Goal: Information Seeking & Learning: Learn about a topic

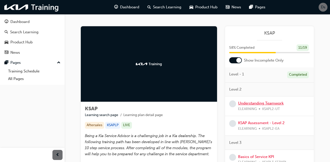
click at [266, 102] on link "Understanding Teamwork" at bounding box center [261, 103] width 46 height 5
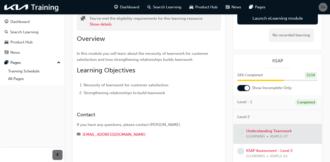
scroll to position [38, 0]
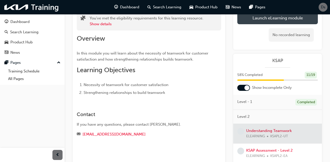
click at [301, 21] on link "Launch eLearning module" at bounding box center [277, 18] width 80 height 13
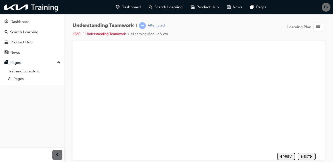
scroll to position [71, 17]
click at [310, 151] on icon "next" at bounding box center [311, 152] width 2 height 3
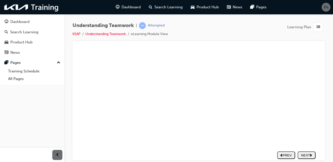
drag, startPoint x: 243, startPoint y: 73, endPoint x: 249, endPoint y: 82, distance: 11.2
click at [249, 82] on div "Rectangle 1 Group 28 1 Try again 04.png Conflict is a situation in which team m…" at bounding box center [192, 75] width 253 height 154
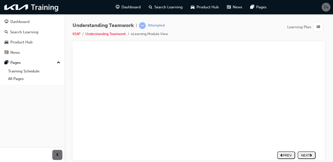
click at [305, 155] on div "NEXT" at bounding box center [307, 156] width 14 height 4
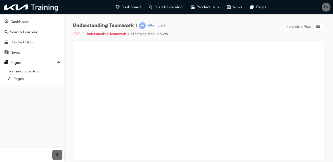
click at [303, 151] on div "NEXT" at bounding box center [307, 153] width 14 height 4
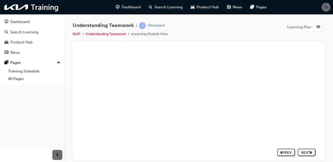
click at [302, 149] on button "NEXT" at bounding box center [307, 153] width 18 height 8
click at [312, 150] on button "NEXT" at bounding box center [307, 153] width 18 height 8
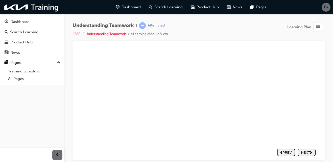
click at [302, 151] on div "NEXT" at bounding box center [307, 153] width 14 height 4
type textarea "Y"
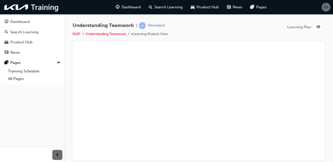
type textarea "Y"
type textarea "YE"
type textarea "YES"
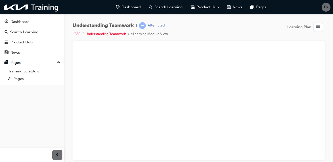
type textarea "YES."
type textarea "YES. W"
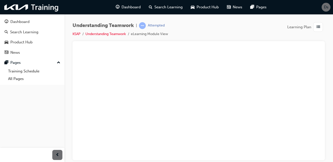
type textarea "YES. W"
type textarea "YES. WH"
type textarea "YES. WHE"
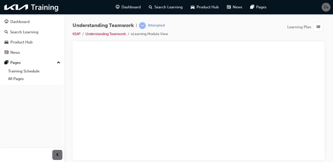
type textarea "YES. WHEN"
type textarea "YES. WHEN M"
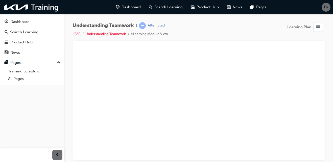
type textarea "YES. WHEN M"
type textarea "YES. WHEN MY"
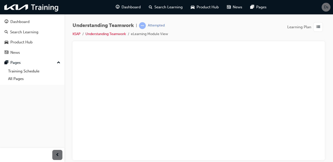
type textarea "YES. WHEN MY W"
type textarea "YES. WHEN MY WO"
type textarea "YES. WHEN MY WOK"
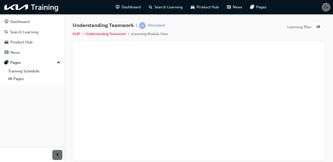
type textarea "YES. WHEN MY WOK"
type textarea "YES. WHEN MY WO"
type textarea "YES. WHEN MY WOR"
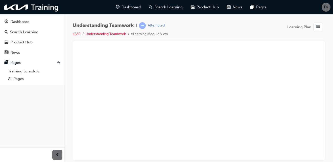
type textarea "YES. WHEN MY WORK"
type textarea "YES. WHEN MY WORKS"
type textarea "YES. WHEN MY WORKSS"
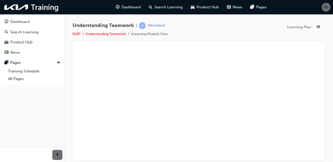
type textarea "YES. WHEN MY WORKSS"
type textarea "YES. WHEN MY WORKSSH"
type textarea "YES. WHEN MY WORKSS"
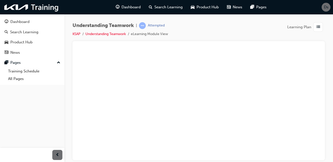
type textarea "YES. WHEN MY WORKS"
type textarea "YES. WHEN MY WORKSH"
type textarea "YES. WHEN MY WORKSHO"
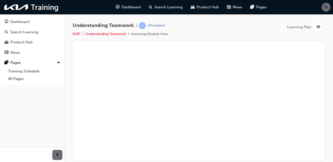
type textarea "YES. WHEN MY WORKSHO"
type textarea "YES. WHEN MY WORKSHOP"
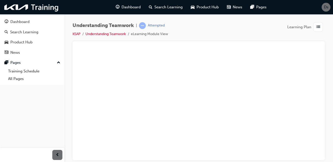
type textarea "YES. WHEN MY WORKSHOP C"
type textarea "YES. WHEN MY WORKSHOP CO"
type textarea "YES. WHEN MY WORKSHOP CON"
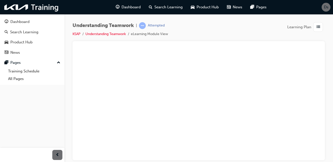
type textarea "YES. WHEN MY WORKSHOP CON"
type textarea "YES. WHEN MY WORKSHOP CONT"
type textarea "YES. WHEN MY WORKSHOP CONTR"
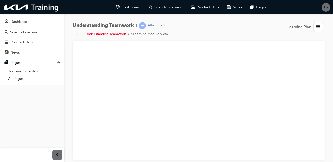
type textarea "YES. WHEN MY WORKSHOP CONTRO"
type textarea "YES. WHEN MY WORKSHOP CONTROL"
type textarea "YES. WHEN MY WORKSHOP CONTROLL"
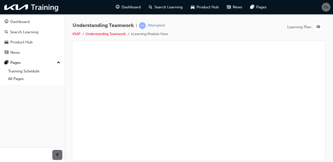
type textarea "YES. WHEN MY WORKSHOP CONTROLL"
type textarea "YES. WHEN MY WORKSHOP CONTROLLE"
type textarea "YES. WHEN MY WORKSHOP CONTROLLER"
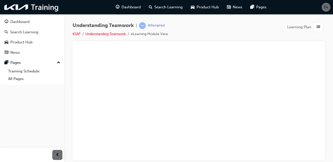
type textarea "YES. WHEN MY WORKSHOP CONTROLLER"
type textarea "YES. WHEN MY WORKSHOP CONTROLLER D"
type textarea "YES. WHEN MY WORKSHOP CONTROLLER DO"
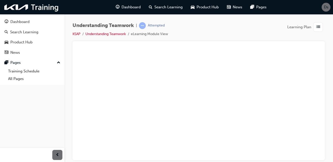
type textarea "YES. WHEN MY WORKSHOP CONTROLLER DO"
type textarea "YES. WHEN MY WORKSHOP CONTROLLER DOE"
type textarea "YES. WHEN MY WORKSHOP CONTROLLER DOES"
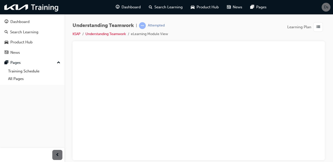
type textarea "YES. WHEN MY WORKSHOP CONTROLLER DOES"
type textarea "YES. WHEN MY WORKSHOP CONTROLLER DOES M"
type textarea "YES. WHEN MY WORKSHOP CONTROLLER DOES MO"
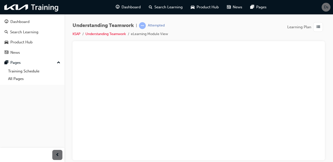
type textarea "YES. WHEN MY WORKSHOP CONTROLLER DOES MO"
type textarea "YES. WHEN MY WORKSHOP CONTROLLER DOES MOT"
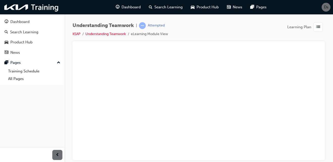
type textarea "YES. WHEN MY WORKSHOP CONTROLLER DOES MOT"
type textarea "YES. WHEN MY WORKSHOP CONTROLLER DOES MO"
type textarea "YES. WHEN MY WORKSHOP CONTROLLER DOES M"
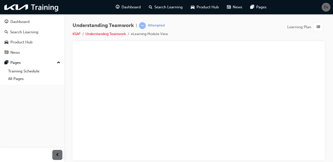
type textarea "YES. WHEN MY WORKSHOP CONTROLLER DOES M"
type textarea "YES. WHEN MY WORKSHOP CONTROLLER DOES"
type textarea "YES. WHEN MY WORKSHOP CONTROLLER DOES N"
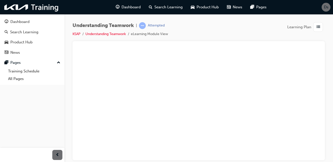
type textarea "YES. WHEN MY WORKSHOP CONTROLLER DOES NO"
type textarea "YES. WHEN MY WORKSHOP CONTROLLER DOES NOT"
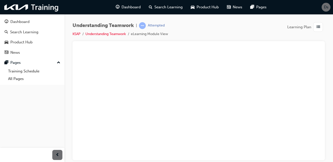
type textarea "YES. WHEN MY WORKSHOP CONTROLLER DOES NOT"
type textarea "YES. WHEN MY WORKSHOP CONTROLLER DOES NOT D"
type textarea "YES. WHEN MY WORKSHOP CONTROLLER DOES NOT DO"
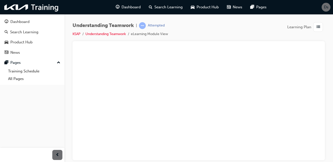
type textarea "YES. WHEN MY WORKSHOP CONTROLLER DOES NOT DO"
type textarea "YES. WHEN MY WORKSHOP CONTROLLER DOES NOT DO W"
type textarea "YES. WHEN MY WORKSHOP CONTROLLER DOES NOT DO WH"
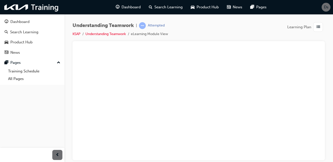
type textarea "YES. WHEN MY WORKSHOP CONTROLLER DOES NOT DO WH"
type textarea "YES. WHEN MY WORKSHOP CONTROLLER DOES NOT DO WHA"
type textarea "YES. WHEN MY WORKSHOP CONTROLLER DOES NOT DO WHAT"
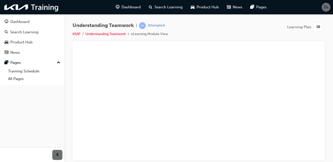
type textarea "YES. WHEN MY WORKSHOP CONTROLLER DOES NOT DO WHATS"
type textarea "YES. WHEN MY WORKSHOP CONTROLLER DOES NOT DO WHATS I"
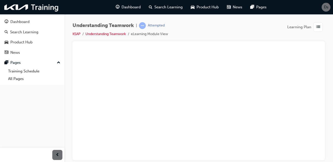
type textarea "YES. WHEN MY WORKSHOP CONTROLLER DOES NOT DO WHATS I"
type textarea "YES. WHEN MY WORKSHOP CONTROLLER DOES NOT DO WHATS IN"
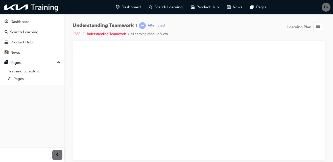
type textarea "YES. WHEN MY WORKSHOP CONTROLLER DOES NOT DO WHATS IN T"
type textarea "YES. WHEN MY WORKSHOP CONTROLLER DOES NOT DO WHATS IN TH"
type textarea "YES. WHEN MY WORKSHOP CONTROLLER DOES NOT DO WHATS IN THE"
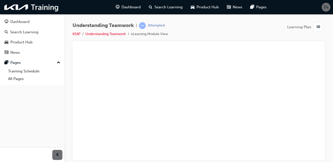
type textarea "YES. WHEN MY WORKSHOP CONTROLLER DOES NOT DO WHATS IN THE"
type textarea "YES. WHEN MY WORKSHOP CONTROLLER DOES NOT DO WHATS IN THE E"
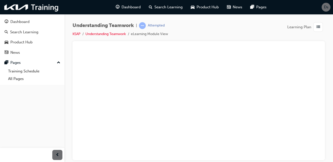
type textarea "YES. WHEN MY WORKSHOP CONTROLLER DOES NOT DO WHATS IN THE"
type textarea "YES. WHEN MY WORKSHOP CONTROLLER DOES NOT DO WHATS IN THE B"
type textarea "YES. WHEN MY WORKSHOP CONTROLLER DOES NOT DO WHATS IN THE BE"
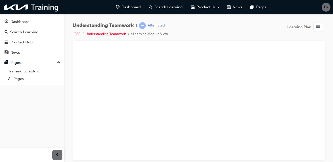
type textarea "YES. WHEN MY WORKSHOP CONTROLLER DOES NOT DO WHATS IN THE BE"
type textarea "YES. WHEN MY WORKSHOP CONTROLLER DOES NOT DO WHATS IN THE BES"
type textarea "YES. WHEN MY WORKSHOP CONTROLLER DOES NOT DO WHATS IN THE BEST"
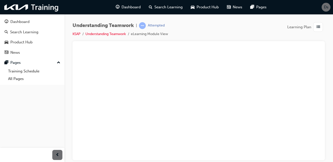
type textarea "YES. WHEN MY WORKSHOP CONTROLLER DOES NOT DO WHATS IN THE BEST"
type textarea "YES. WHEN MY WORKSHOP CONTROLLER DOES NOT DO WHATS IN THE BEST I"
type textarea "YES. WHEN MY WORKSHOP CONTROLLER DOES NOT DO WHATS IN THE BEST IN"
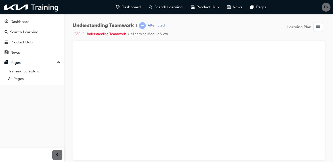
type textarea "YES. WHEN MY WORKSHOP CONTROLLER DOES NOT DO WHATS IN THE BEST IN"
type textarea "YES. WHEN MY WORKSHOP CONTROLLER DOES NOT DO WHATS IN THE BEST INT"
type textarea "YES. WHEN MY WORKSHOP CONTROLLER DOES NOT DO WHATS IN THE BEST INTE"
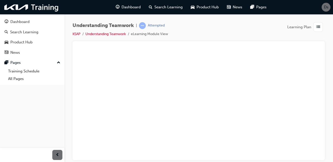
type textarea "YES. WHEN MY WORKSHOP CONTROLLER DOES NOT DO WHATS IN THE BEST INTER"
type textarea "YES. WHEN MY WORKSHOP CONTROLLER DOES NOT DO WHATS IN THE BEST INTERE"
type textarea "YES. WHEN MY WORKSHOP CONTROLLER DOES NOT DO WHATS IN THE BEST INTERES"
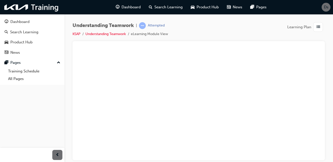
type textarea "YES. WHEN MY WORKSHOP CONTROLLER DOES NOT DO WHATS IN THE BEST INTERES"
type textarea "YES. WHEN MY WORKSHOP CONTROLLER DOES NOT DO WHATS IN THE BEST INTEREST"
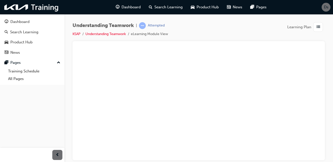
type textarea "YES. WHEN MY WORKSHOP CONTROLLER DOES NOT DO WHATS IN THE BEST INTEREST O"
type textarea "YES. WHEN MY WORKSHOP CONTROLLER DOES NOT DO WHATS IN THE BEST INTEREST OF"
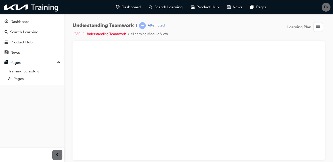
type textarea "YES. WHEN MY WORKSHOP CONTROLLER DOES NOT DO WHATS IN THE BEST INTEREST OF"
type textarea "YES. WHEN MY WORKSHOP CONTROLLER DOES NOT DO WHATS IN THE BEST INTEREST OF M"
type textarea "YES. WHEN MY WORKSHOP CONTROLLER DOES NOT DO WHATS IN THE BEST INTEREST OF MY"
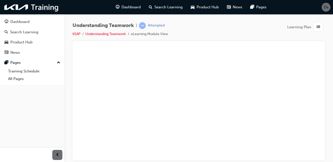
type textarea "YES. WHEN MY WORKSHOP CONTROLLER DOES NOT DO WHATS IN THE BEST INTEREST OF MY"
type textarea "YES. WHEN MY WORKSHOP CONTROLLER DOES NOT DO WHATS IN THE BEST INTEREST OF MY C"
type textarea "YES. WHEN MY WORKSHOP CONTROLLER DOES NOT DO WHATS IN THE BEST INTEREST OF MY CU"
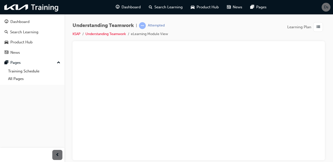
type textarea "YES. WHEN MY WORKSHOP CONTROLLER DOES NOT DO WHATS IN THE BEST INTEREST OF MY CU"
type textarea "YES. WHEN MY WORKSHOP CONTROLLER DOES NOT DO WHATS IN THE BEST INTEREST OF MY C…"
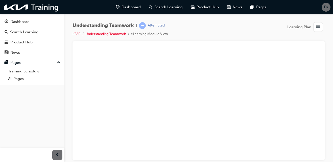
type textarea "YES. WHEN MY WORKSHOP CONTROLLER DOES NOT DO WHATS IN THE BEST INTEREST OF MY C…"
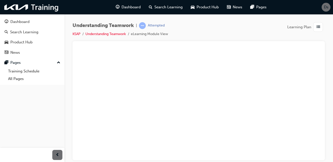
scroll to position [47, 17]
click at [306, 151] on div "NEXT" at bounding box center [307, 153] width 14 height 4
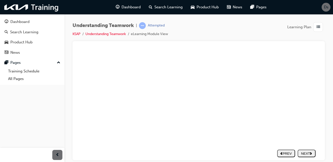
click at [309, 154] on div "NEXT" at bounding box center [307, 154] width 14 height 4
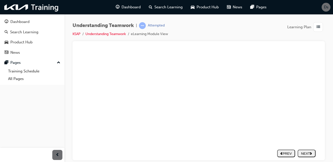
drag, startPoint x: 185, startPoint y: 113, endPoint x: 262, endPoint y: 84, distance: 82.7
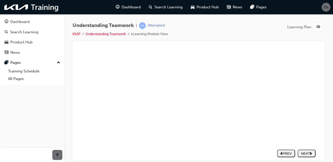
click at [310, 155] on div "NEXT" at bounding box center [307, 154] width 14 height 4
click at [310, 155] on nav "PREV NEXT SUBMIT" at bounding box center [297, 154] width 38 height 12
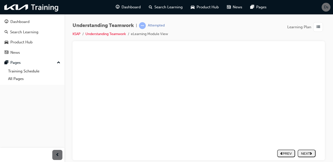
drag, startPoint x: 163, startPoint y: 55, endPoint x: 168, endPoint y: 61, distance: 8.1
click at [168, 61] on div "Basic rules of communication for dissolution Openness Click Rounded Rectangle 1…" at bounding box center [192, 73] width 253 height 154
click at [168, 60] on div "Basic rules of communication for dissolution Openness Click Rounded Rectangle 1…" at bounding box center [192, 73] width 253 height 154
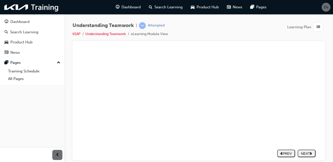
click at [312, 152] on icon "next" at bounding box center [311, 153] width 2 height 3
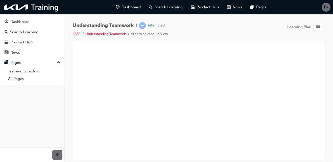
scroll to position [34, 13]
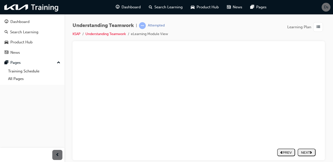
scroll to position [71, 13]
click at [307, 151] on div "NEXT" at bounding box center [307, 153] width 14 height 4
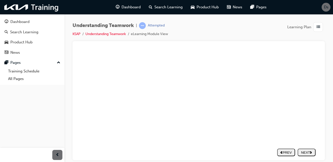
click at [309, 151] on div "NEXT" at bounding box center [307, 153] width 14 height 4
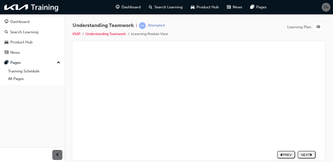
scroll to position [71, 13]
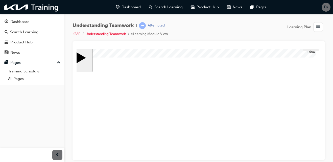
scroll to position [5, 13]
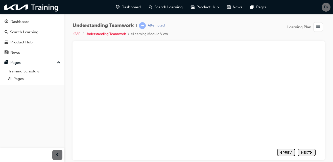
scroll to position [71, 13]
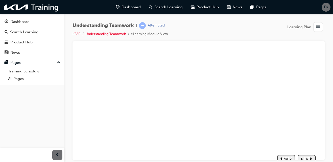
scroll to position [71, 13]
click at [307, 151] on div "NEXT" at bounding box center [307, 153] width 14 height 4
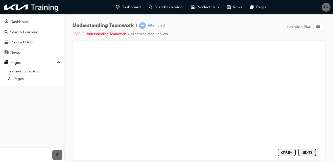
click at [309, 151] on div "NEXT" at bounding box center [308, 153] width 14 height 4
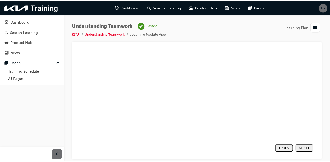
scroll to position [0, 13]
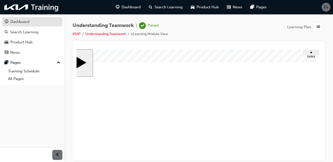
click at [48, 21] on div "Dashboard" at bounding box center [32, 22] width 55 height 6
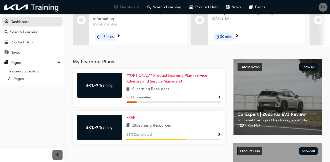
scroll to position [73, 0]
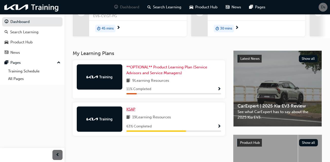
click at [133, 109] on span "KSAP" at bounding box center [130, 109] width 9 height 5
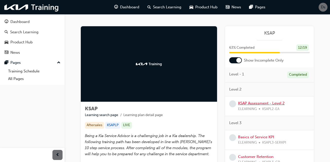
click at [264, 104] on link "KSAP Assessment - Level 2" at bounding box center [261, 103] width 47 height 5
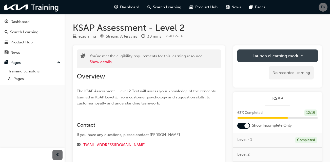
click at [289, 57] on link "Launch eLearning module" at bounding box center [277, 56] width 80 height 13
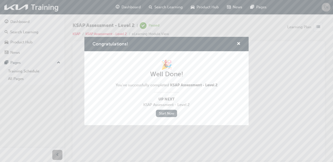
click at [169, 115] on link "Start Now" at bounding box center [166, 113] width 21 height 7
click at [168, 112] on link "Start Now" at bounding box center [166, 113] width 21 height 7
click at [169, 113] on link "Start Now" at bounding box center [166, 113] width 21 height 7
click at [240, 42] on span "cross-icon" at bounding box center [239, 44] width 4 height 5
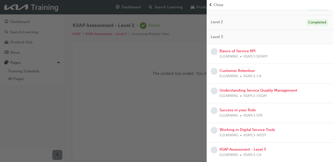
scroll to position [64, 0]
click at [243, 49] on link "Basics of Service KPI" at bounding box center [238, 51] width 36 height 5
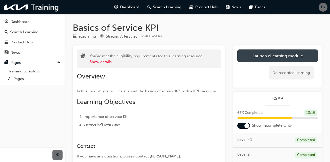
click at [272, 59] on link "Launch eLearning module" at bounding box center [277, 56] width 80 height 13
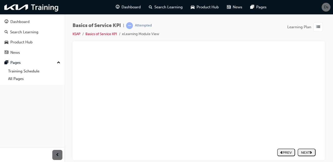
scroll to position [71, 17]
click at [302, 151] on div "NEXT" at bounding box center [307, 153] width 14 height 4
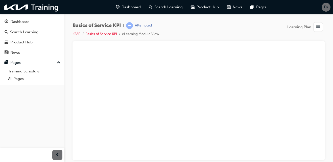
scroll to position [71, 17]
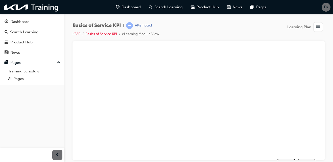
click at [310, 153] on polygon "next" at bounding box center [311, 153] width 2 height 3
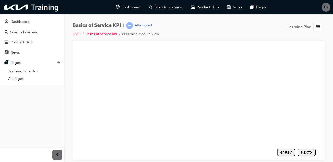
click at [302, 151] on div "NEXT" at bounding box center [307, 153] width 14 height 4
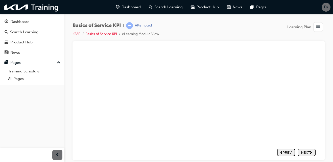
click at [307, 151] on div "NEXT" at bounding box center [307, 153] width 14 height 4
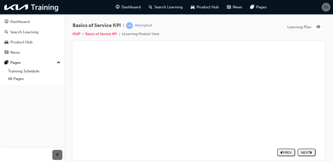
click at [303, 151] on div "NEXT" at bounding box center [307, 153] width 14 height 4
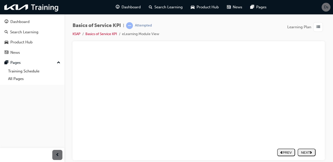
click at [303, 151] on div "NEXT" at bounding box center [307, 153] width 14 height 4
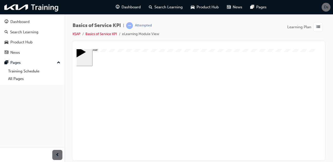
scroll to position [71, 17]
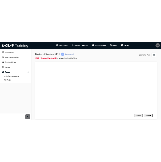
scroll to position [71, 17]
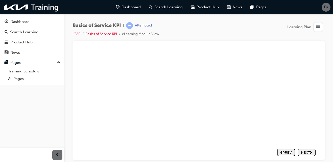
click at [306, 151] on div "NEXT" at bounding box center [307, 153] width 14 height 4
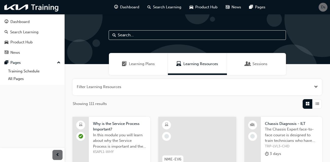
click at [145, 59] on div "Learning Plans" at bounding box center [138, 64] width 59 height 22
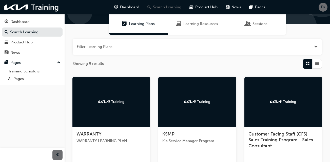
scroll to position [40, 0]
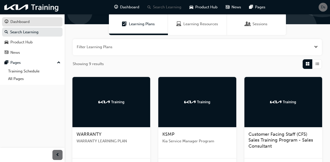
click at [39, 26] on link "Dashboard" at bounding box center [32, 21] width 60 height 9
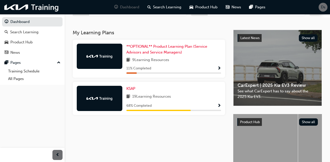
scroll to position [94, 0]
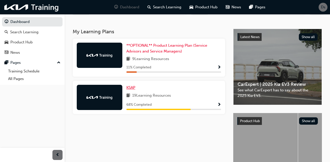
click at [132, 86] on span "KSAP" at bounding box center [130, 88] width 9 height 5
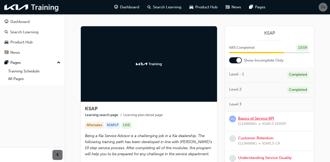
click at [252, 116] on link "Basics of Service KPI" at bounding box center [256, 118] width 36 height 5
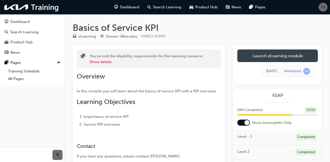
click at [266, 53] on link "Launch eLearning module" at bounding box center [277, 56] width 80 height 13
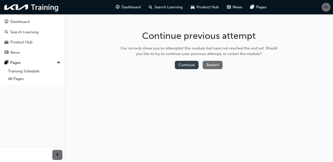
click at [192, 65] on button "Continue" at bounding box center [187, 65] width 24 height 8
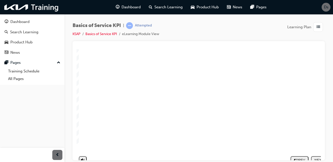
scroll to position [71, 0]
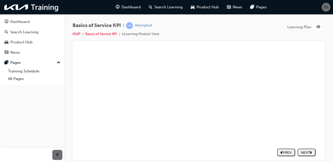
click at [302, 151] on div "NEXT" at bounding box center [307, 153] width 14 height 4
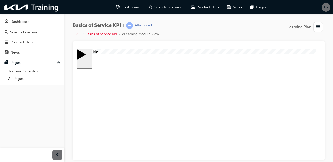
scroll to position [12, 17]
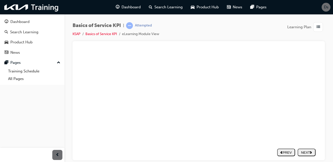
scroll to position [71, 17]
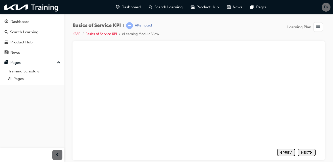
click at [303, 151] on div "NEXT" at bounding box center [307, 153] width 14 height 4
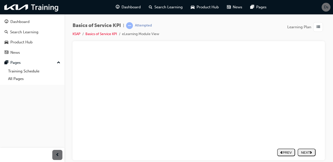
click at [303, 151] on div "NEXT" at bounding box center [307, 153] width 14 height 4
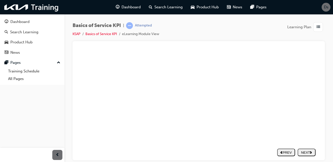
click at [310, 151] on icon "next" at bounding box center [311, 152] width 2 height 3
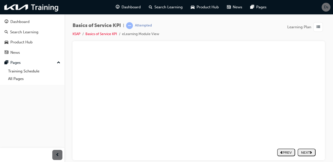
drag, startPoint x: 244, startPoint y: 109, endPoint x: 244, endPoint y: 113, distance: 4.6
click at [306, 151] on div "NEXT" at bounding box center [307, 153] width 14 height 4
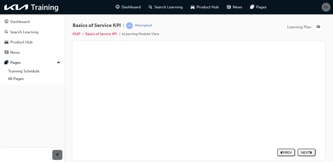
click at [310, 152] on use "next" at bounding box center [311, 153] width 2 height 3
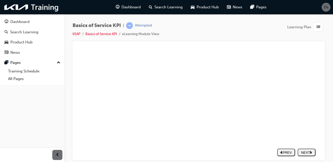
click at [305, 151] on div "NEXT" at bounding box center [307, 153] width 14 height 4
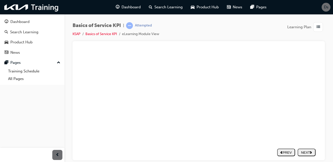
click at [302, 151] on div "NEXT" at bounding box center [307, 153] width 14 height 4
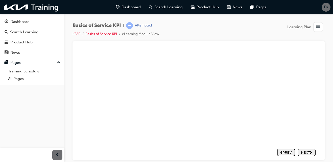
click at [306, 152] on div "NEXT" at bounding box center [307, 153] width 14 height 4
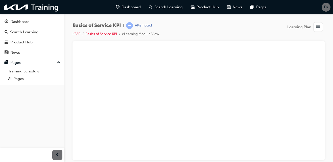
scroll to position [71, 17]
click at [302, 151] on div "NEXT" at bounding box center [307, 153] width 14 height 4
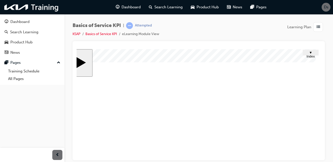
scroll to position [0, 17]
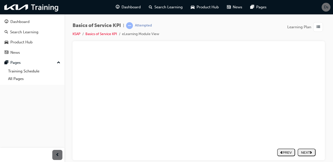
click at [302, 151] on div "NEXT" at bounding box center [307, 153] width 14 height 4
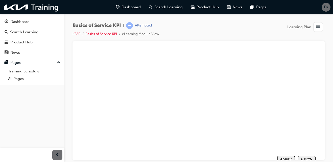
scroll to position [71, 17]
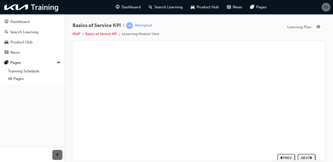
click at [303, 155] on button "NEXT" at bounding box center [307, 158] width 18 height 8
